Goal: Information Seeking & Learning: Learn about a topic

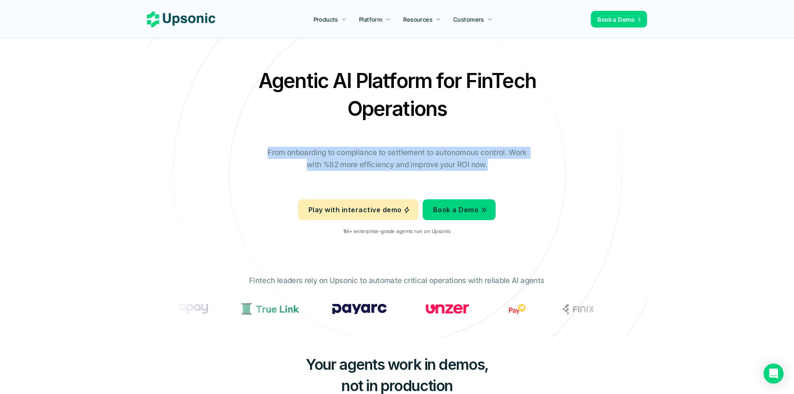
drag, startPoint x: 266, startPoint y: 142, endPoint x: 594, endPoint y: 160, distance: 328.1
click at [594, 160] on div "Agentic AI Platform for FinTech Operations From onboarding to compliance to set…" at bounding box center [397, 154] width 488 height 175
drag, startPoint x: 598, startPoint y: 159, endPoint x: 549, endPoint y: 140, distance: 52.2
click at [597, 158] on div "Agentic AI Platform for FinTech Operations From onboarding to compliance to set…" at bounding box center [397, 154] width 488 height 175
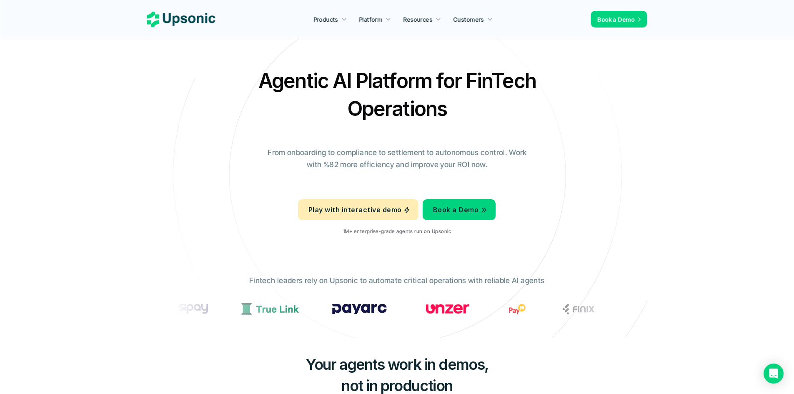
click at [591, 119] on div "Agentic AI Platform for FinTech Operations From onboarding to compliance to set…" at bounding box center [397, 154] width 488 height 175
drag, startPoint x: 463, startPoint y: 82, endPoint x: 537, endPoint y: 90, distance: 74.2
click at [537, 90] on h2 "Agentic AI Platform for FinTech Operations" at bounding box center [397, 95] width 292 height 56
click at [600, 110] on div "Agentic AI Platform for FinTech Operations From onboarding to compliance to set…" at bounding box center [397, 154] width 488 height 175
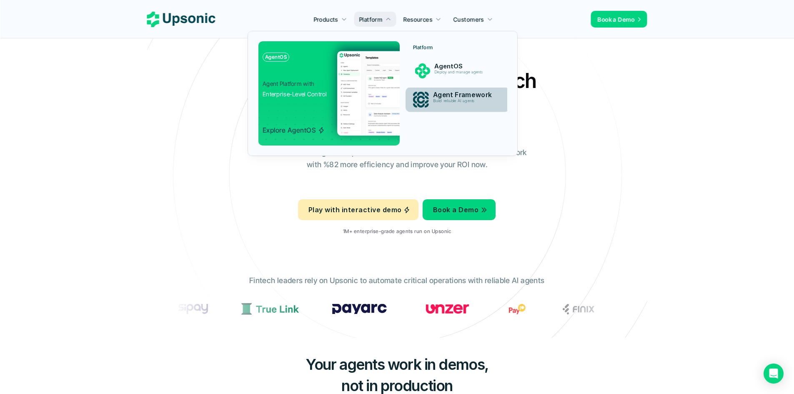
click at [475, 97] on p "Agent Framework" at bounding box center [465, 95] width 65 height 8
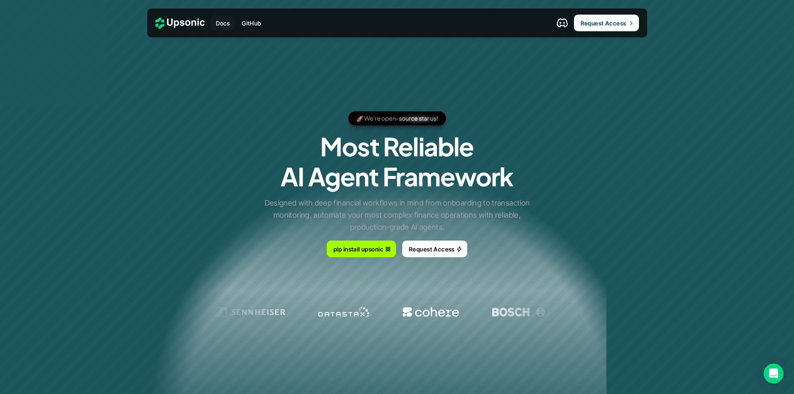
click at [227, 24] on p "Docs" at bounding box center [223, 23] width 14 height 9
